Goal: Information Seeking & Learning: Learn about a topic

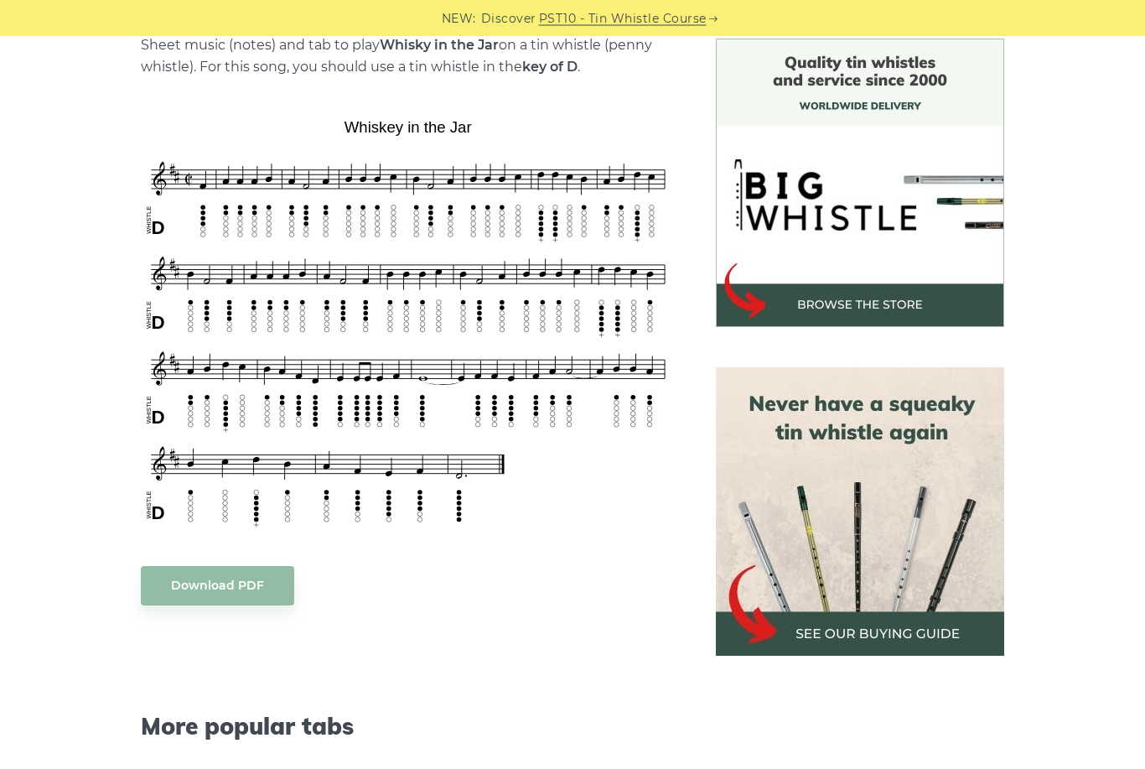
scroll to position [442, 0]
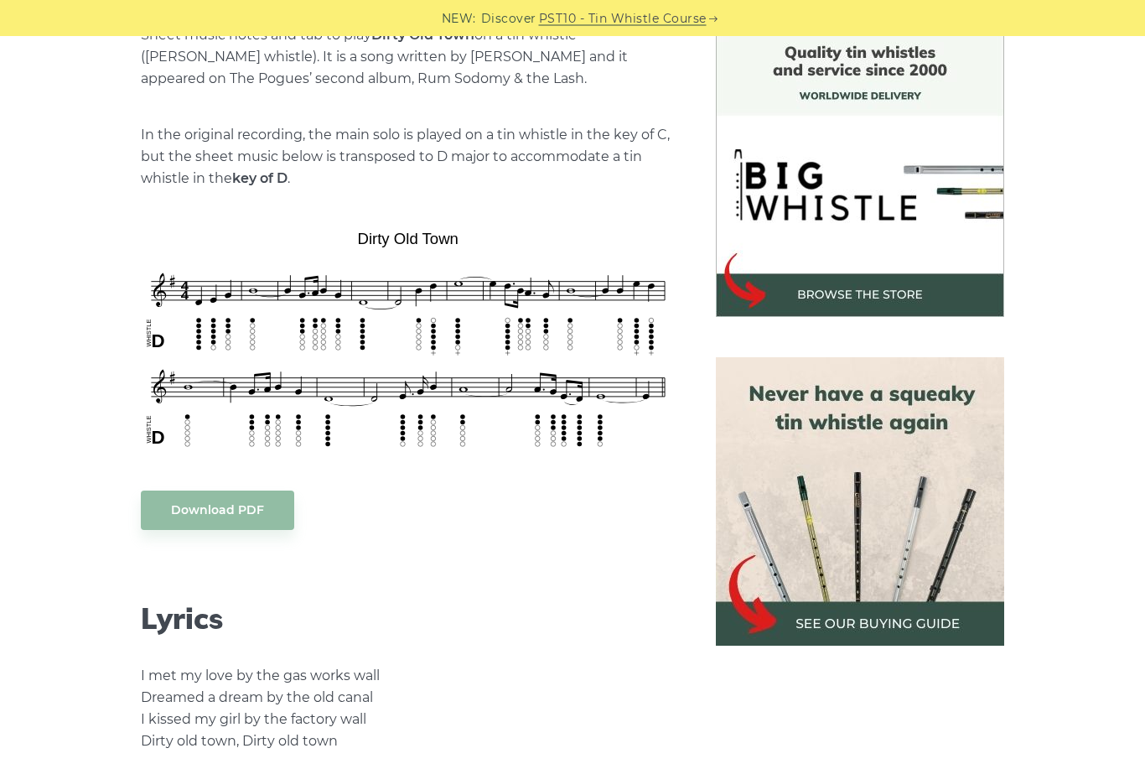
scroll to position [452, 0]
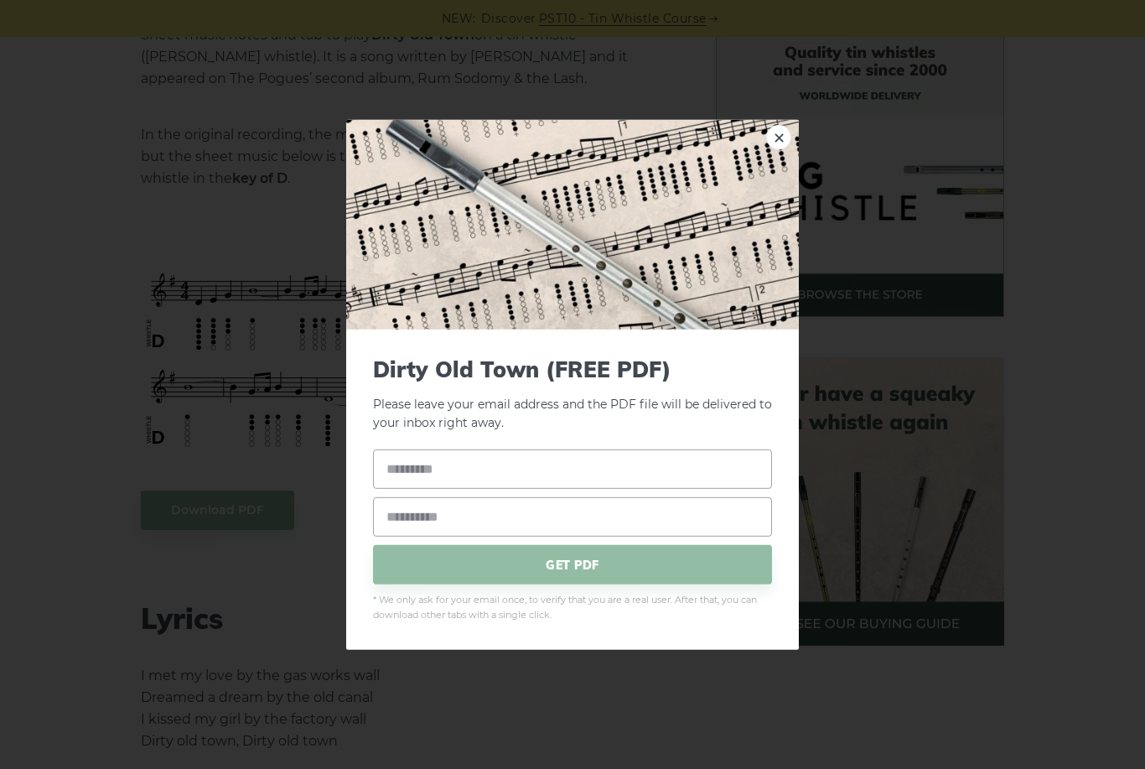
click at [781, 147] on link "×" at bounding box center [778, 136] width 25 height 25
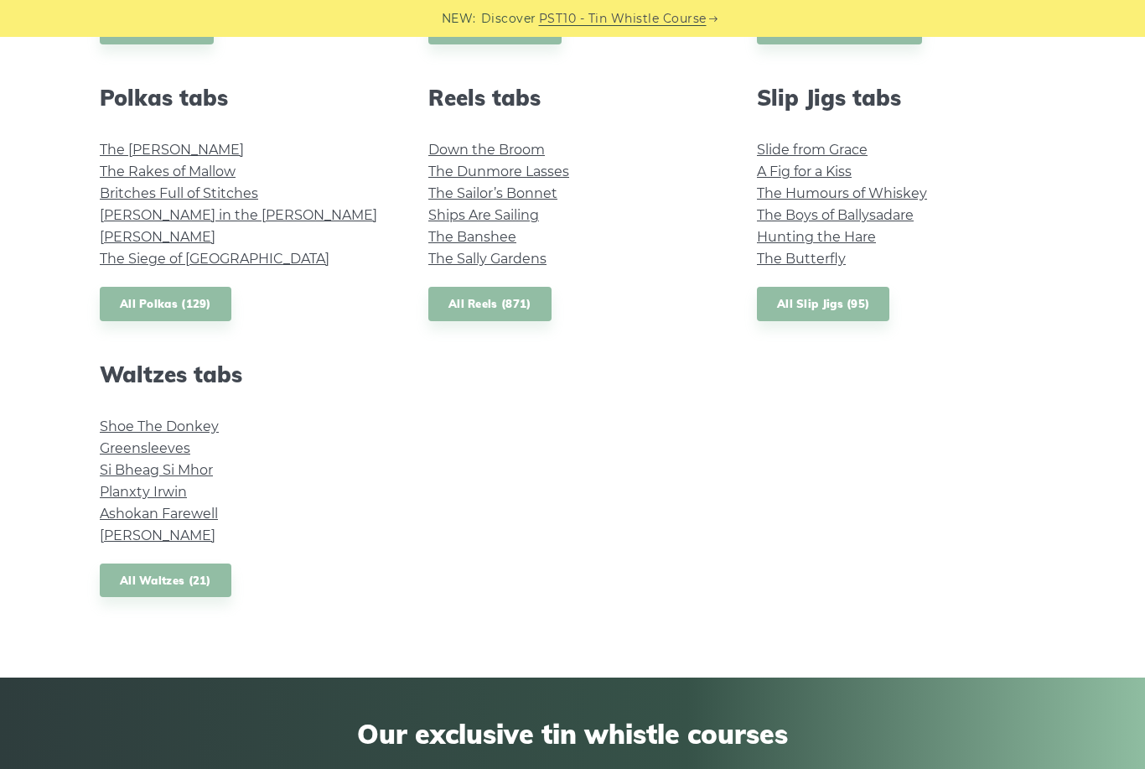
scroll to position [1192, 0]
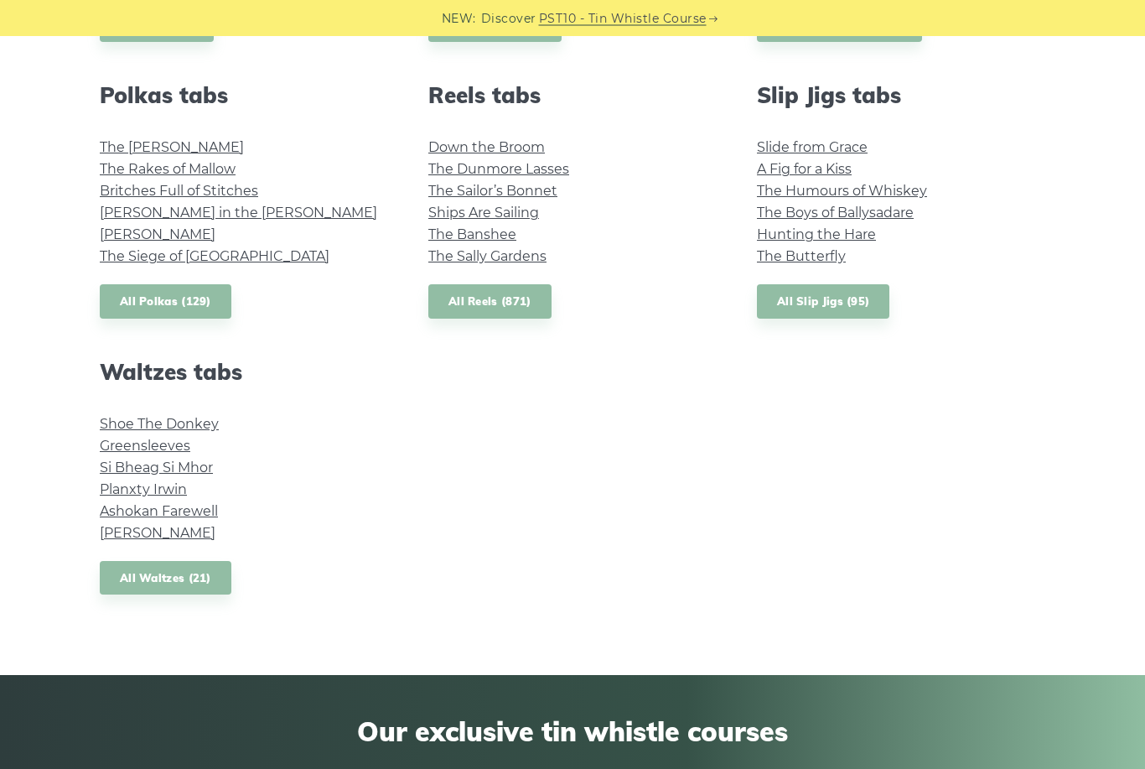
click at [205, 423] on link "Shoe The Donkey" at bounding box center [159, 425] width 119 height 16
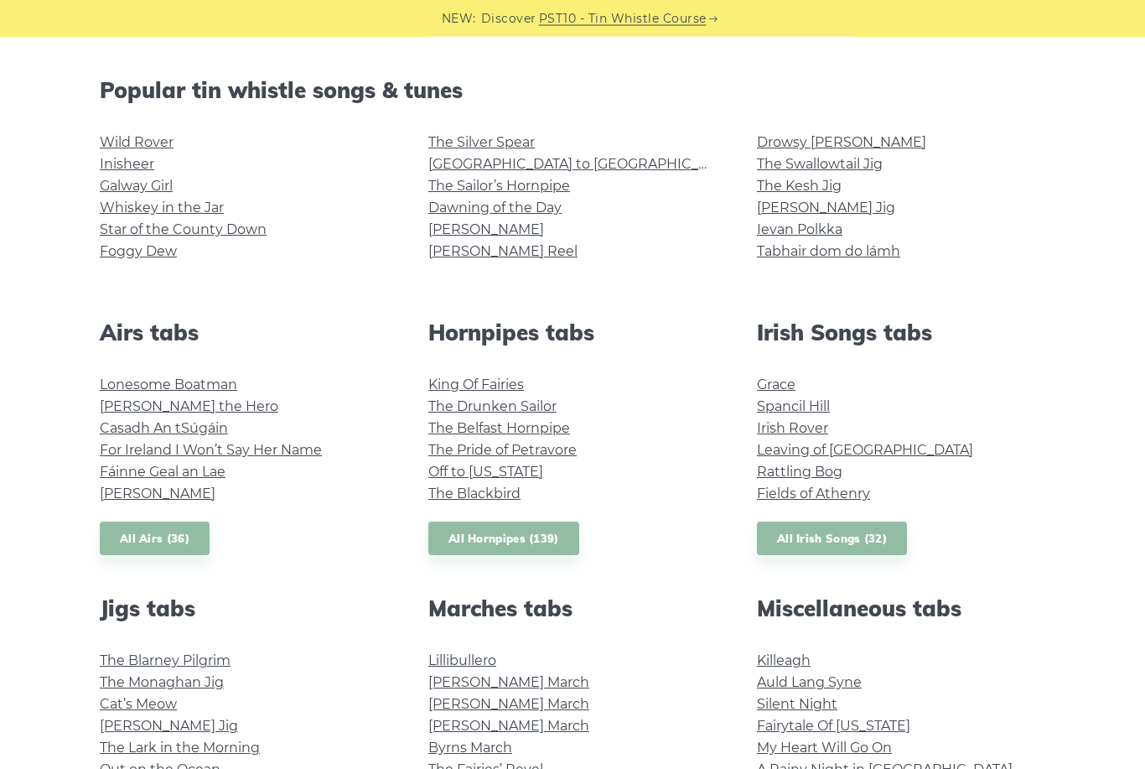
scroll to position [354, 0]
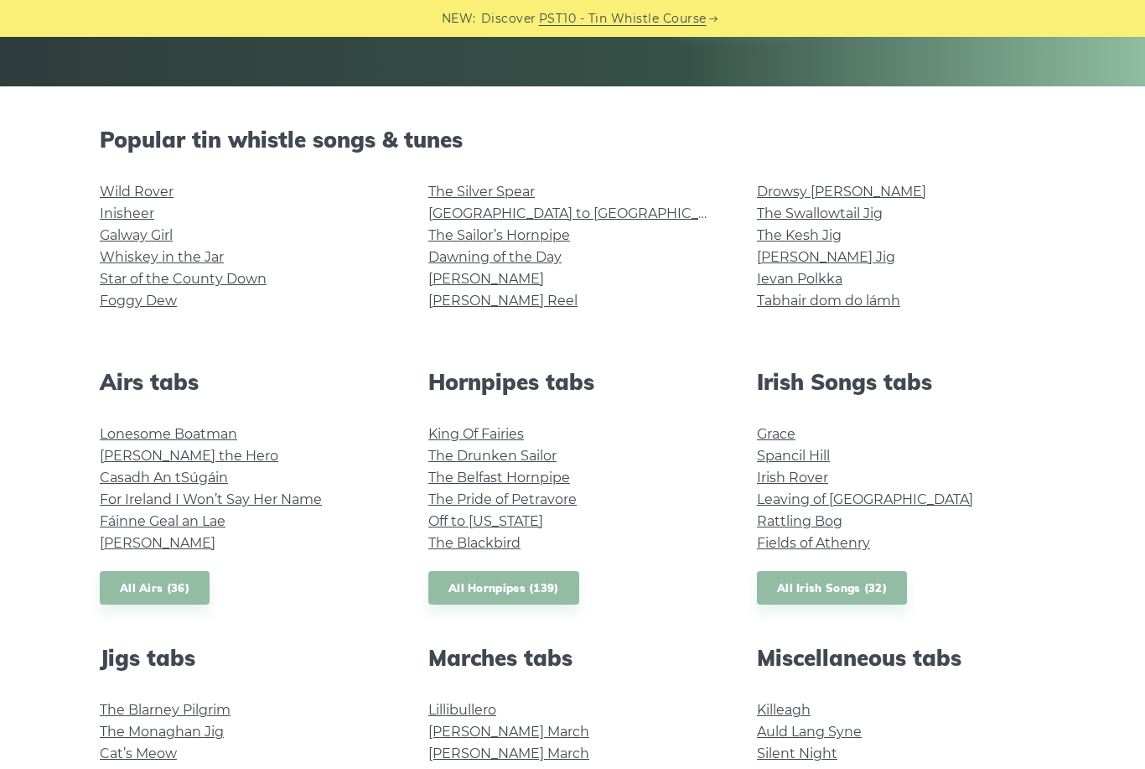
click at [190, 578] on link "All Airs (36)" at bounding box center [155, 588] width 110 height 34
click at [514, 584] on link "All Hornpipes (139)" at bounding box center [503, 588] width 151 height 34
click at [833, 571] on link "All Irish Songs (32)" at bounding box center [832, 588] width 150 height 34
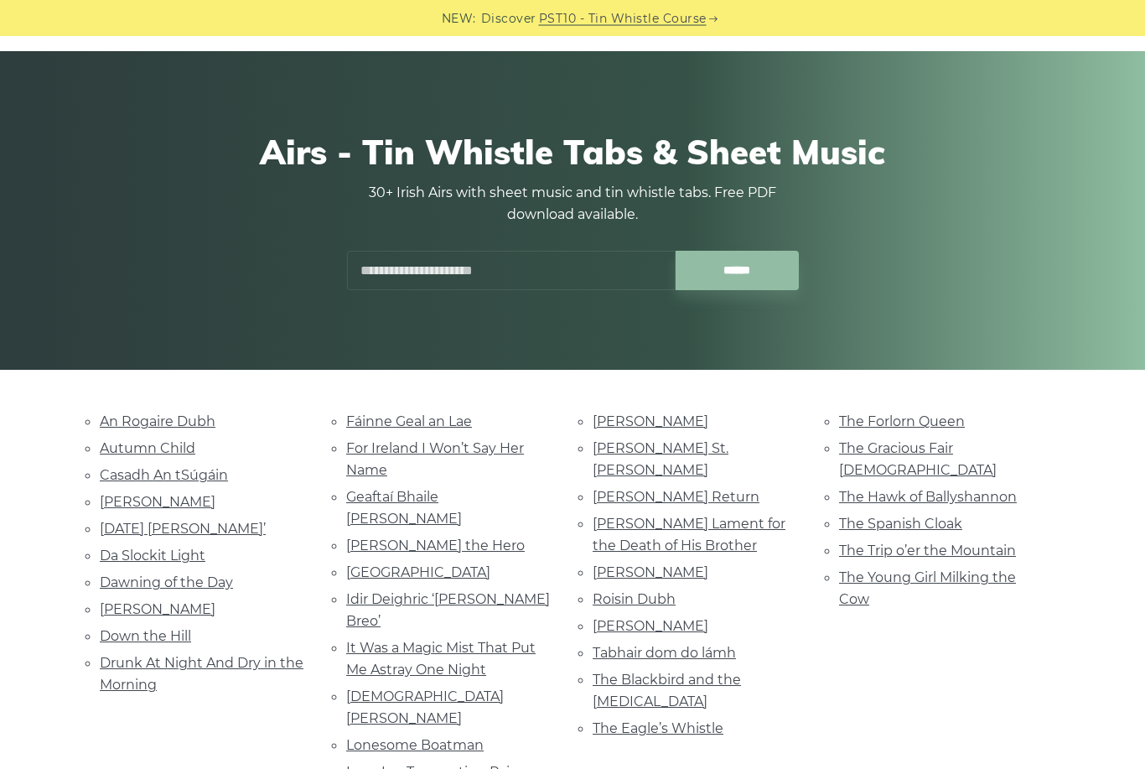
scroll to position [54, 0]
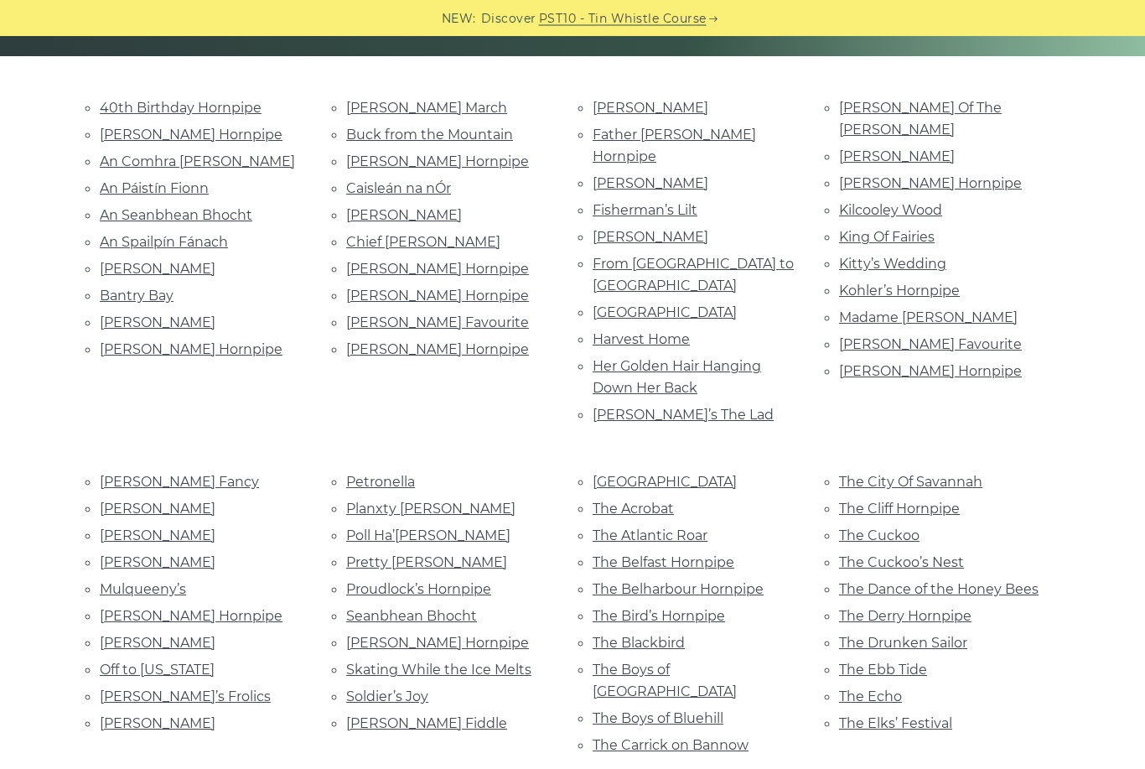
scroll to position [361, 0]
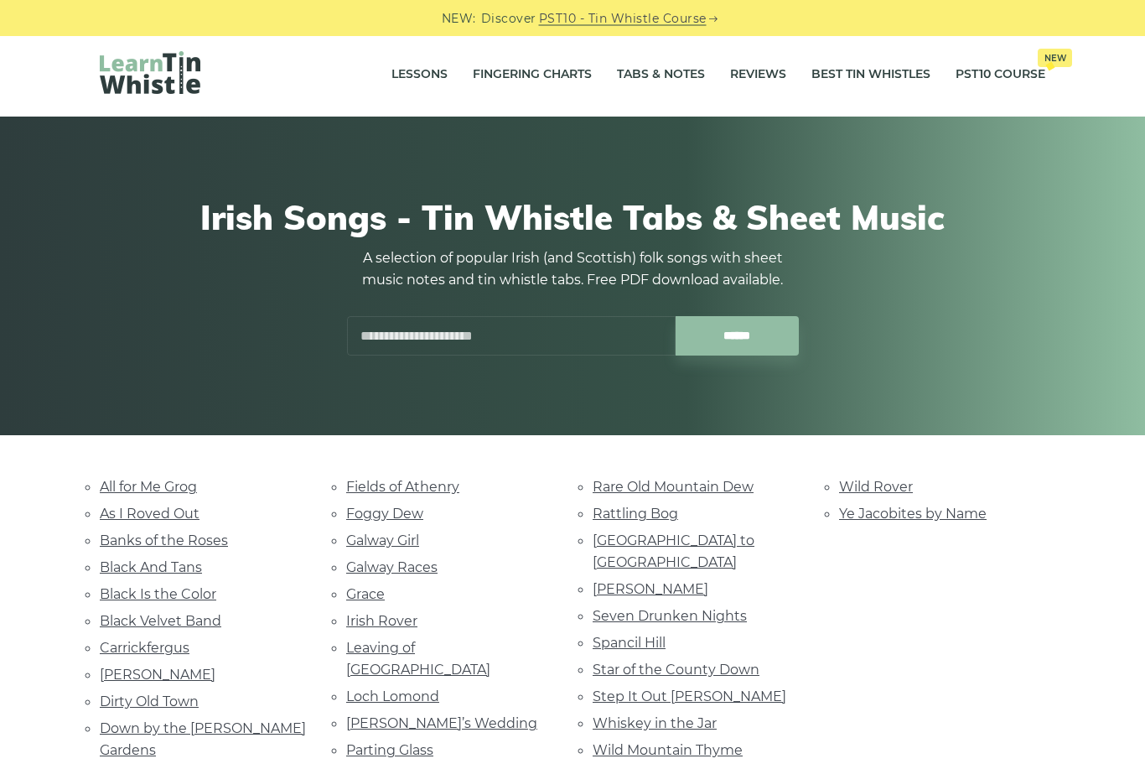
scroll to position [5, 0]
click at [161, 667] on link "[PERSON_NAME]" at bounding box center [158, 675] width 116 height 16
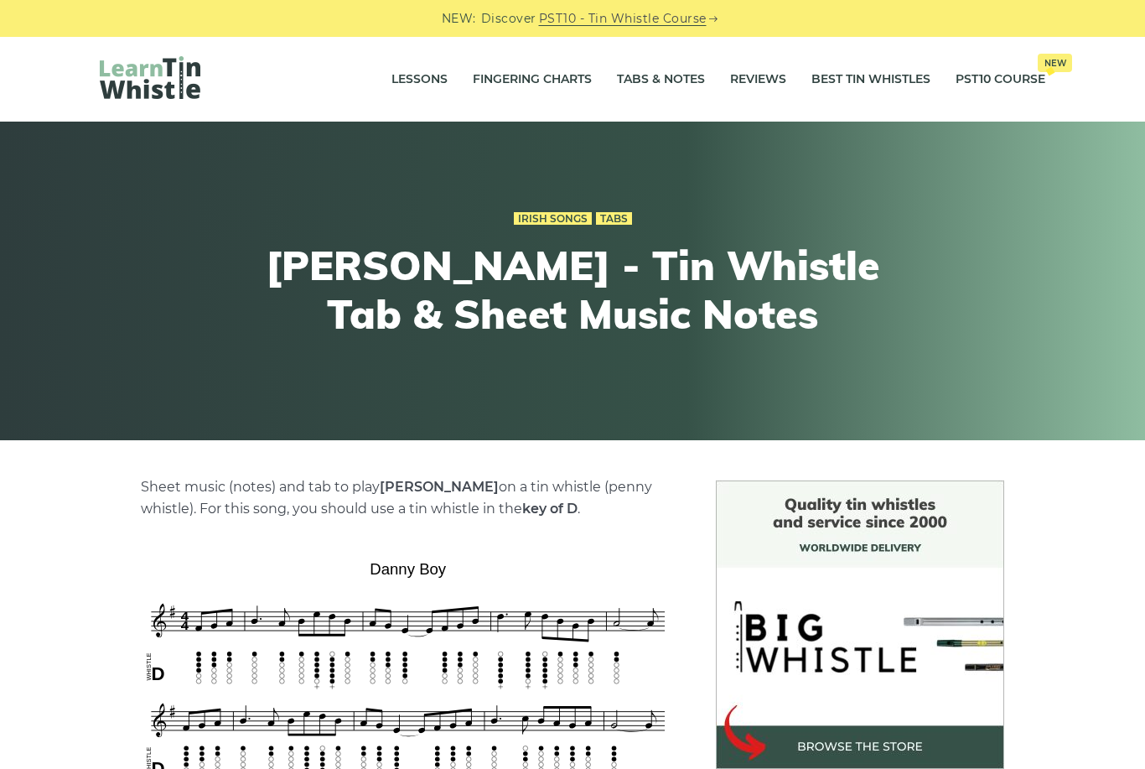
click at [744, 9] on div "NEW: Discover PST10 - Tin Whistle Course" at bounding box center [572, 18] width 1145 height 37
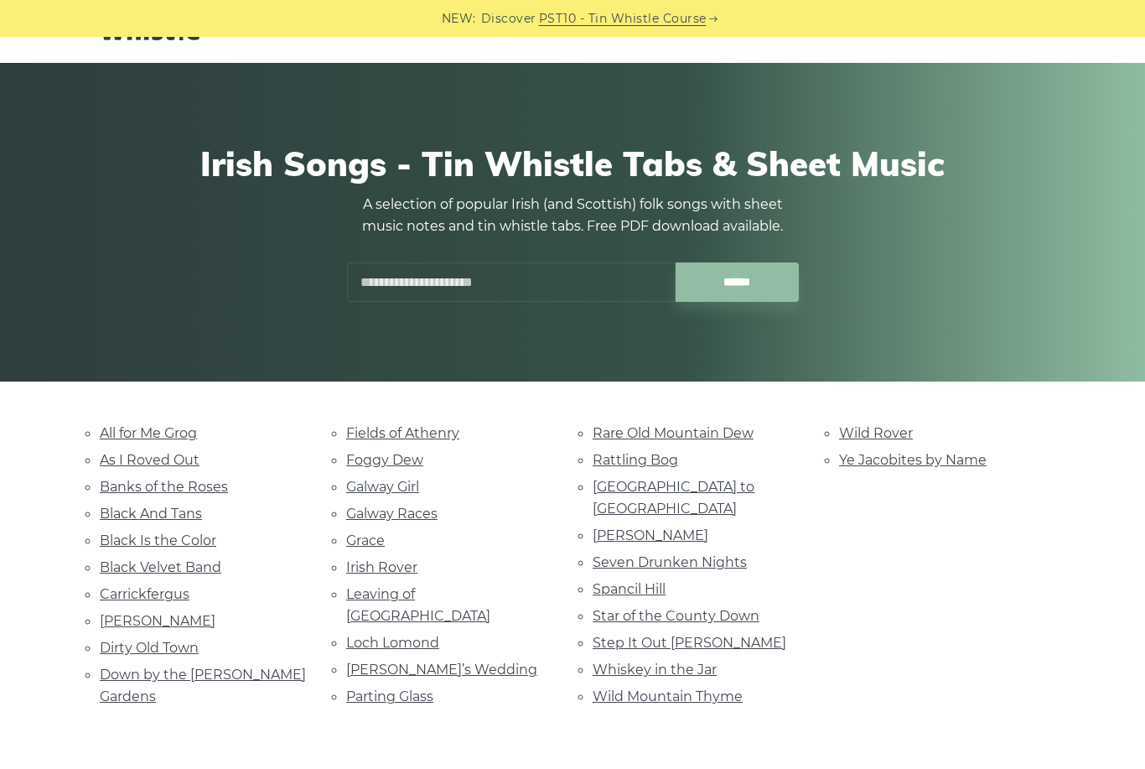
click at [410, 481] on link "Galway Girl" at bounding box center [382, 487] width 73 height 16
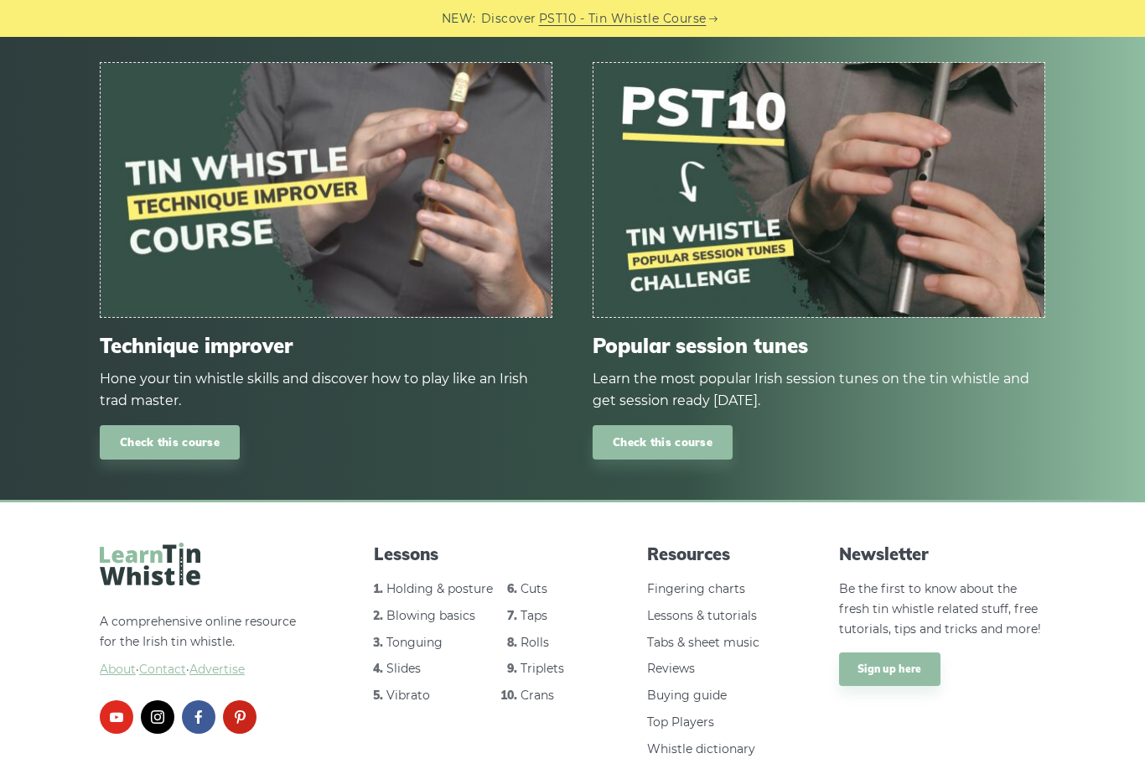
scroll to position [897, 0]
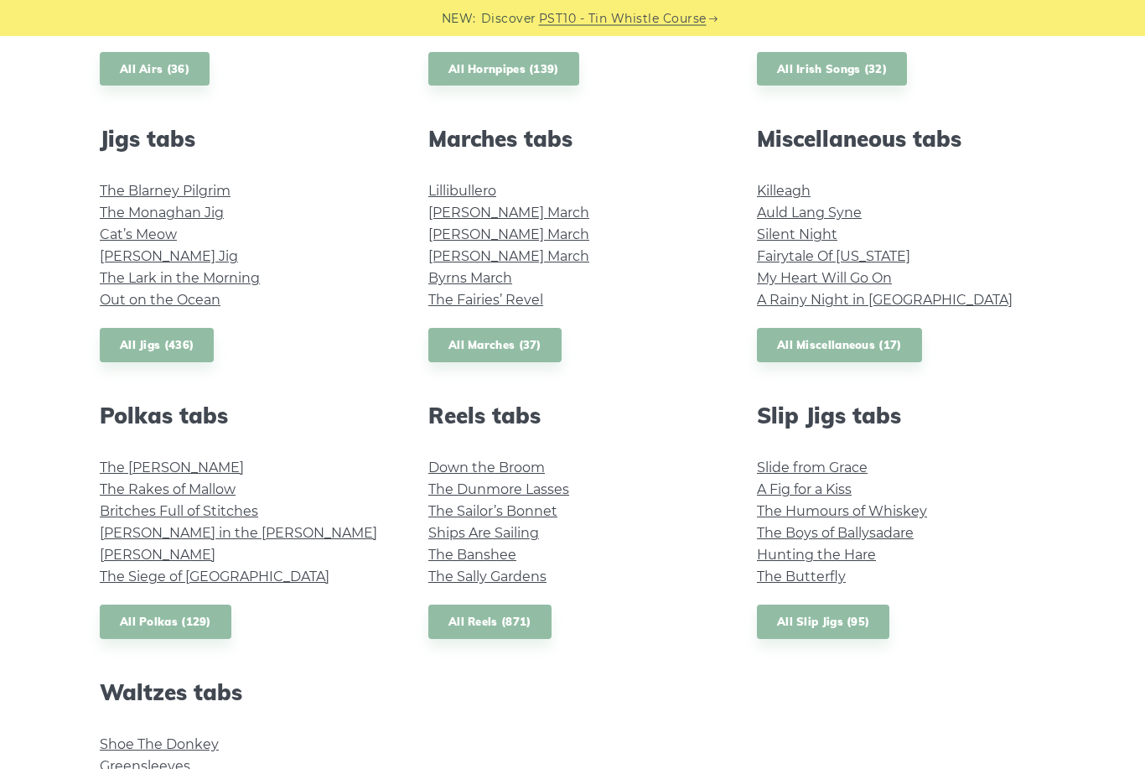
scroll to position [888, 0]
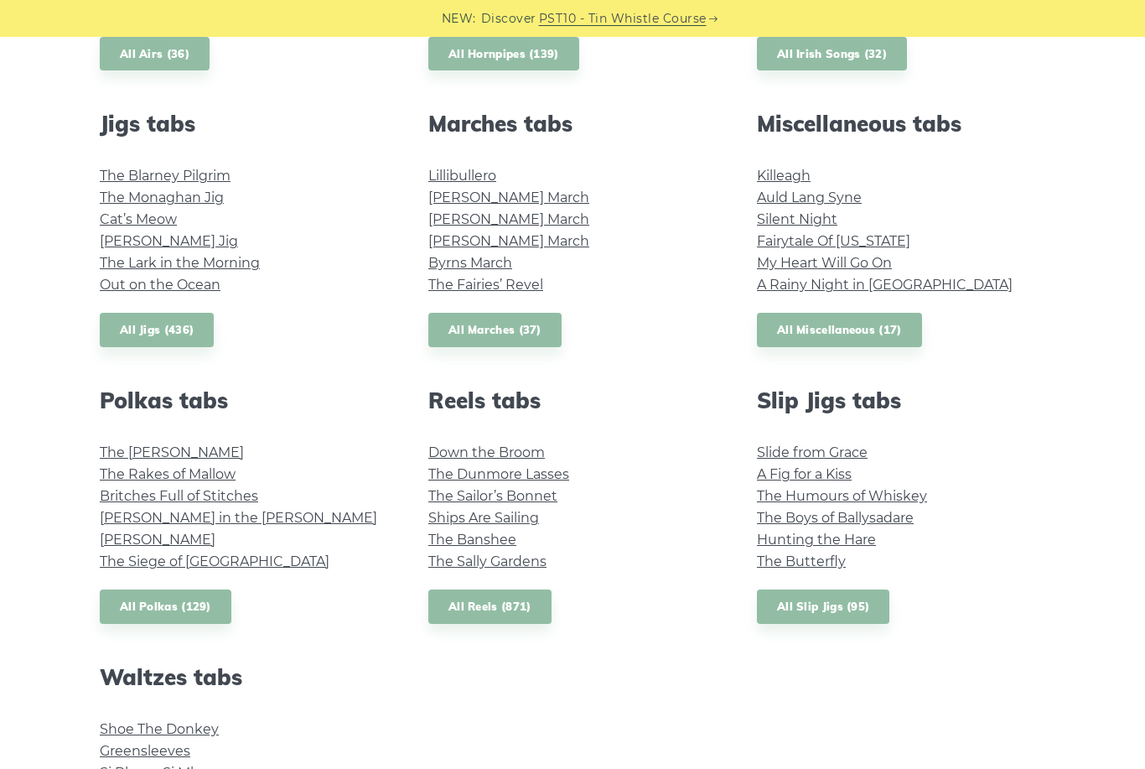
click at [203, 602] on link "All Polkas (129)" at bounding box center [166, 606] width 132 height 34
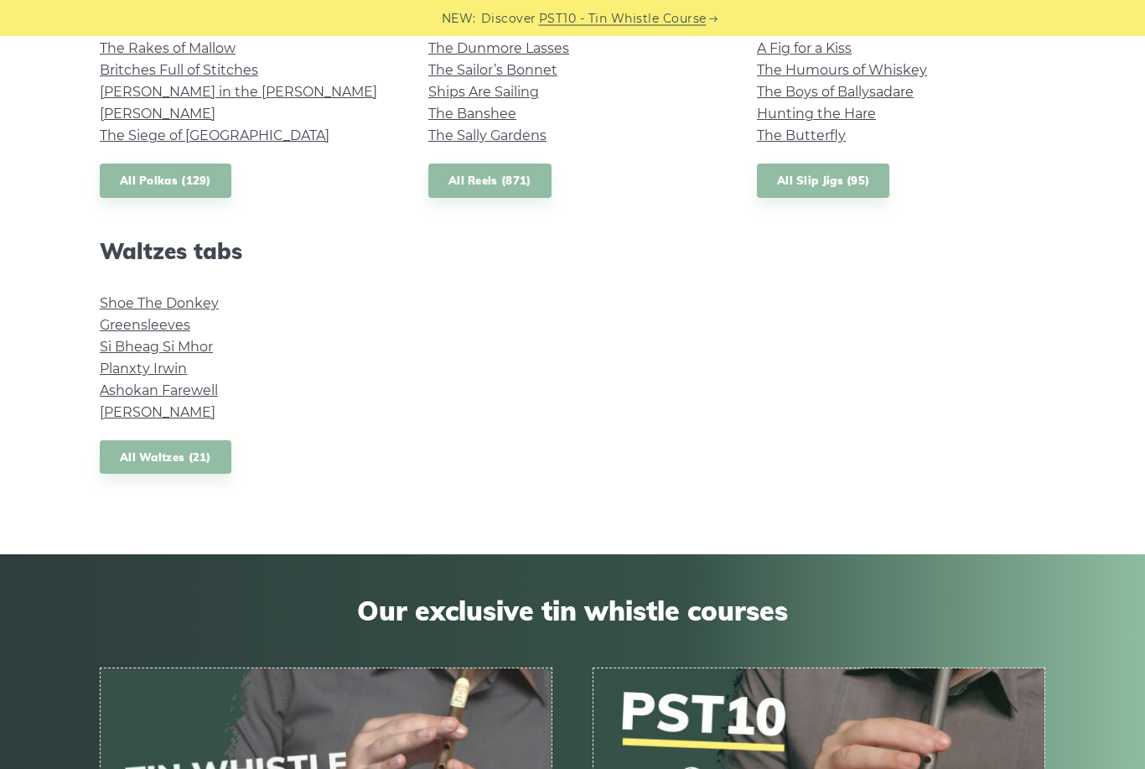
scroll to position [1314, 0]
click at [204, 454] on link "All Waltzes (21)" at bounding box center [166, 457] width 132 height 34
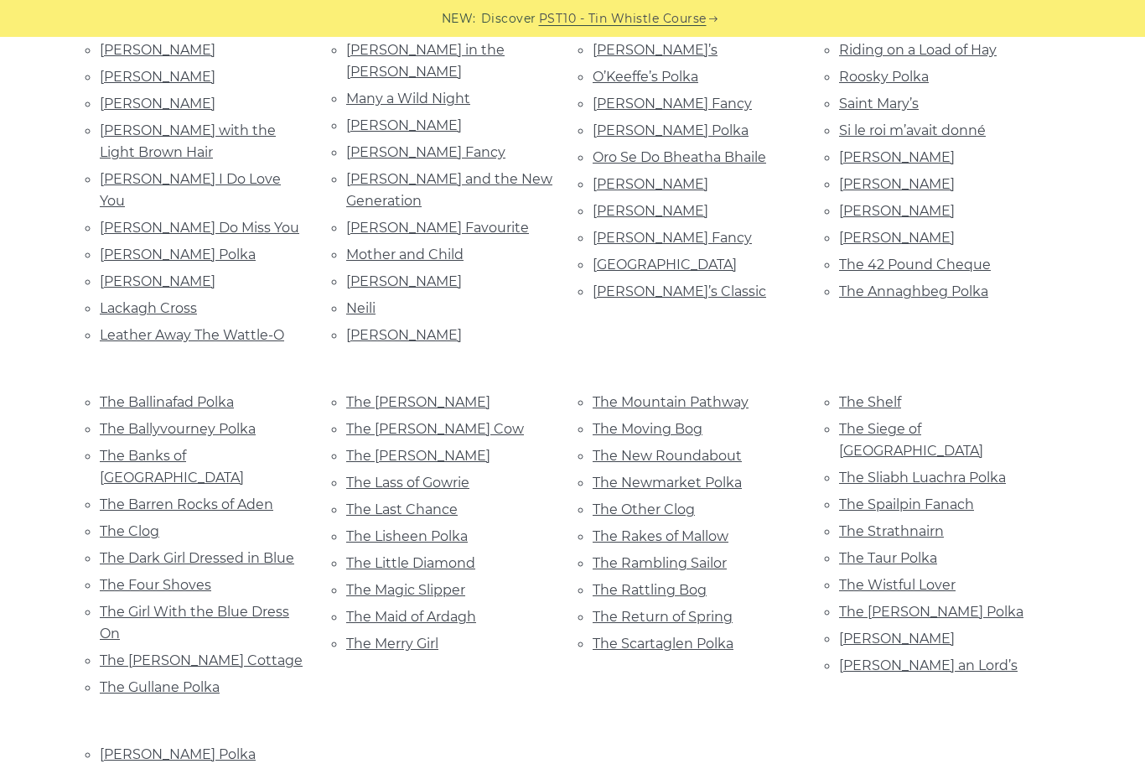
scroll to position [846, 0]
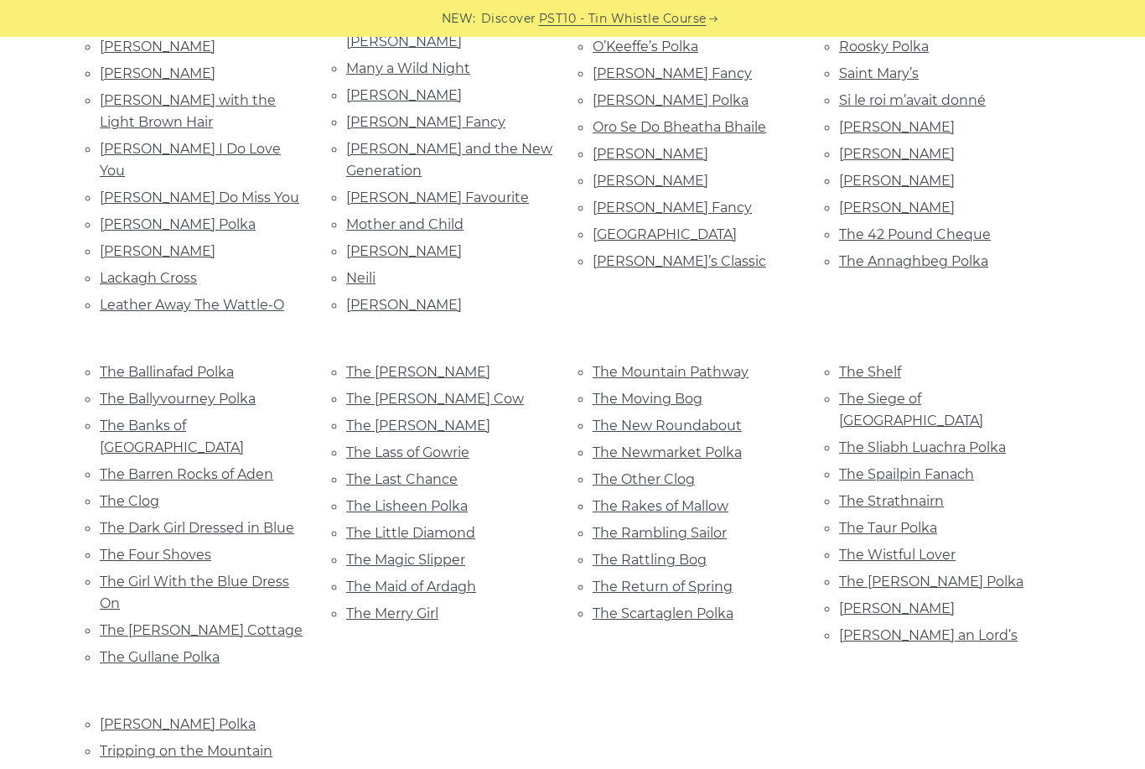
click at [926, 391] on link "The Siege of [GEOGRAPHIC_DATA]" at bounding box center [911, 410] width 144 height 38
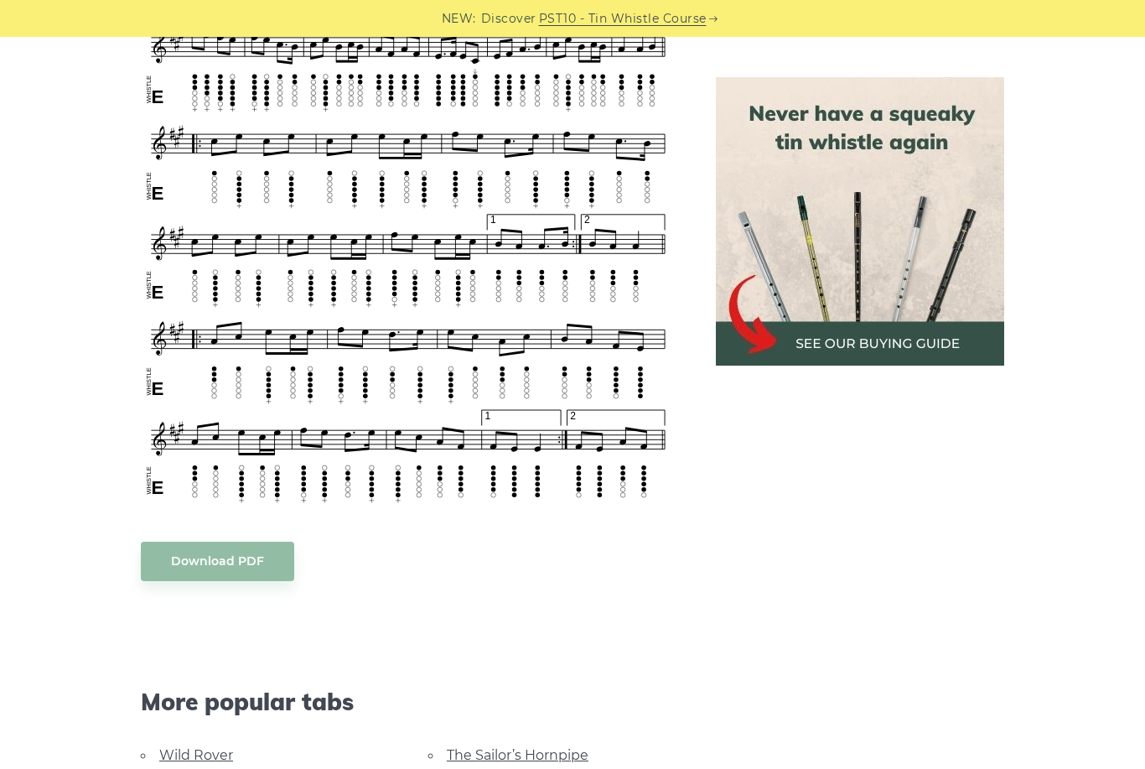
scroll to position [1555, 0]
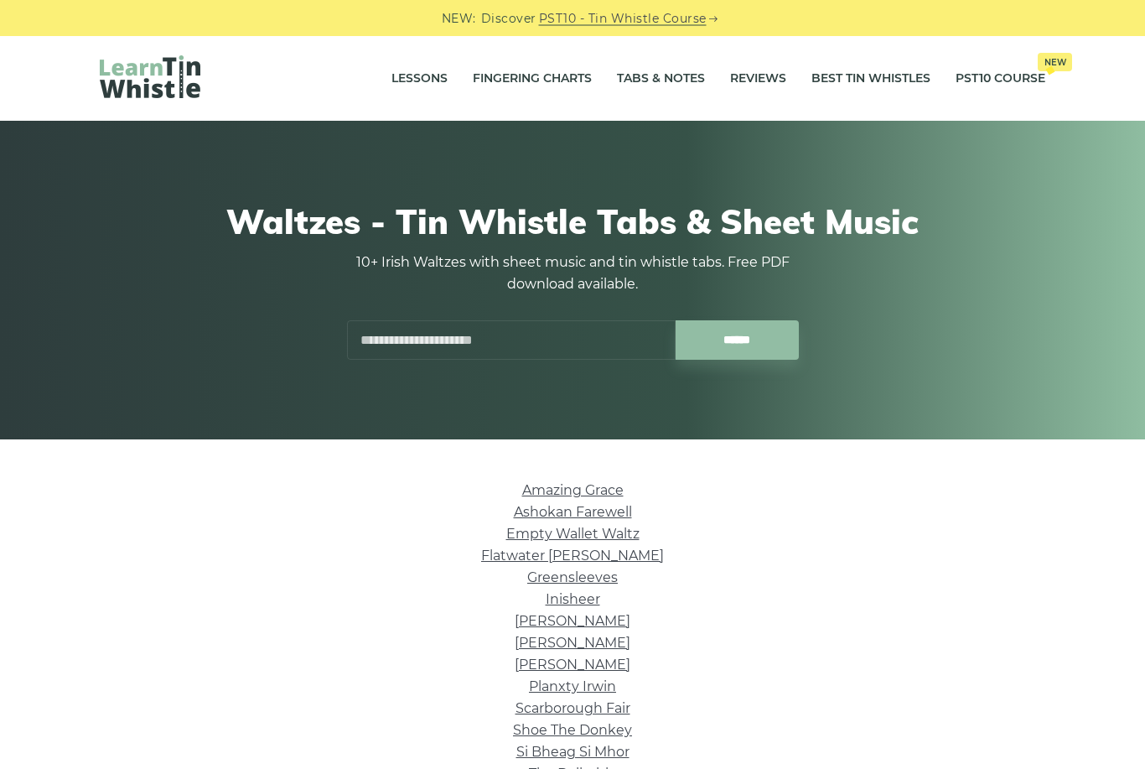
click at [578, 483] on link "Amazing Grace" at bounding box center [572, 491] width 101 height 16
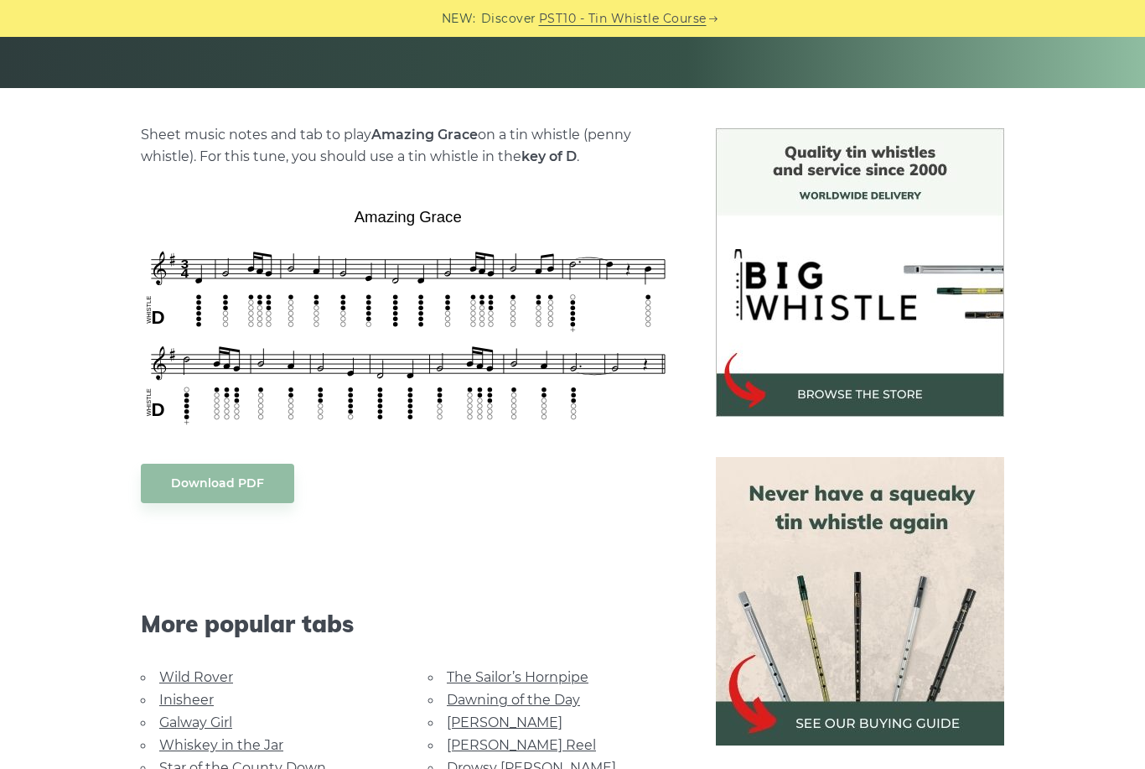
scroll to position [350, 0]
